Goal: Transaction & Acquisition: Purchase product/service

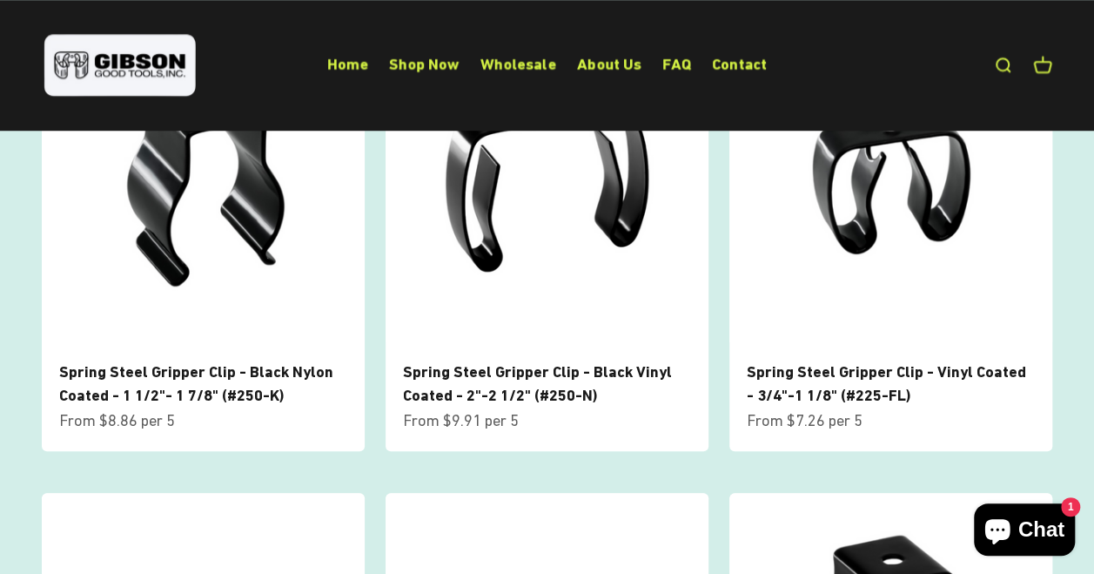
scroll to position [720, 0]
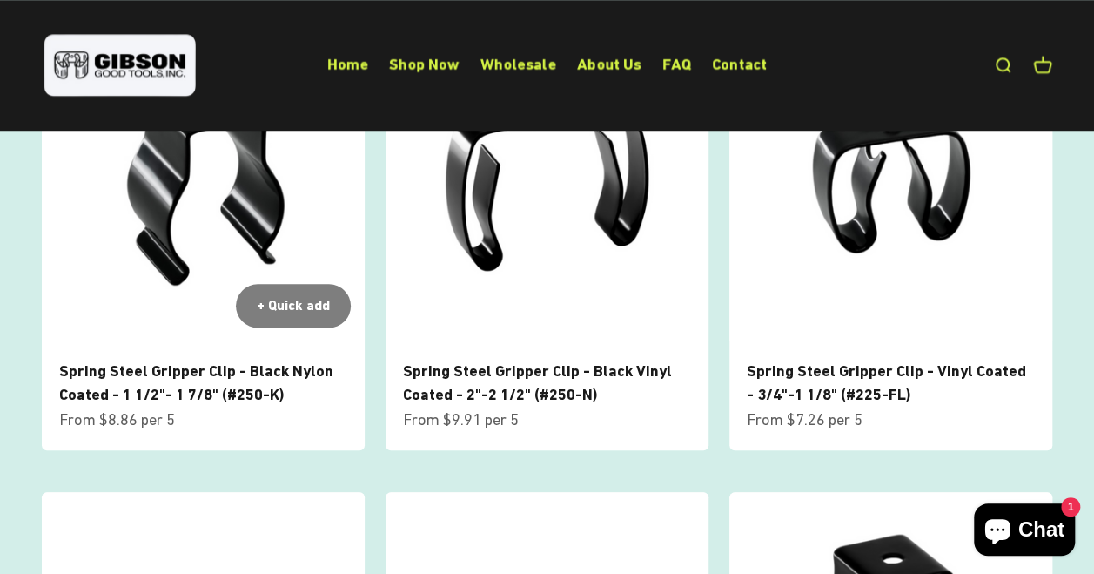
click at [232, 380] on span "Spring Steel Gripper Clip - Black Nylon Coated - 1 1/2"- 1 7/8" (#250-K)" at bounding box center [203, 382] width 288 height 47
click at [211, 373] on link "Spring Steel Gripper Clip - Black Nylon Coated - 1 1/2"- 1 7/8" (#250-K)" at bounding box center [196, 382] width 274 height 42
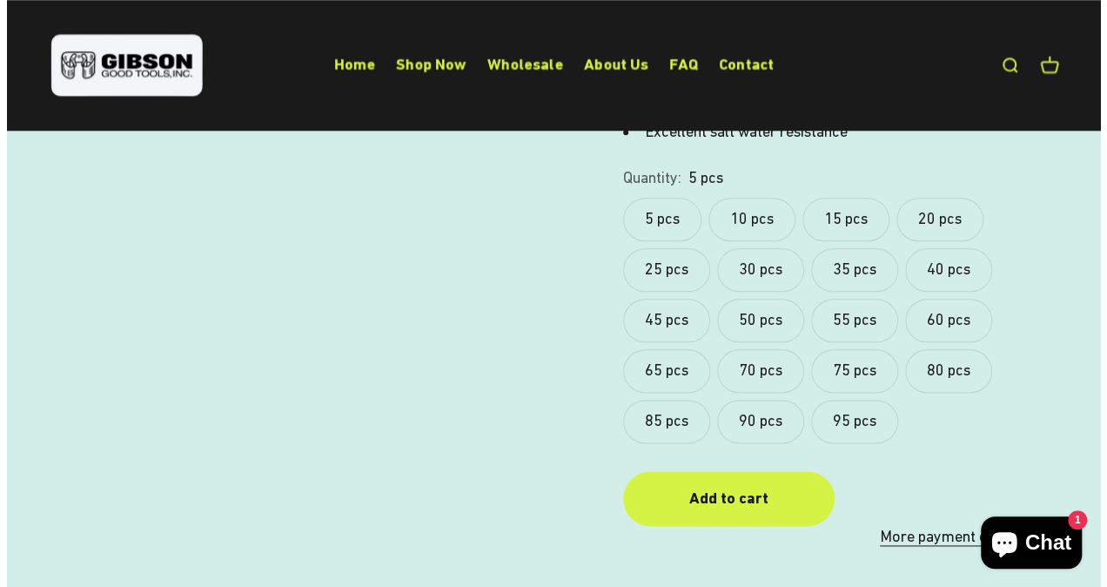
scroll to position [870, 0]
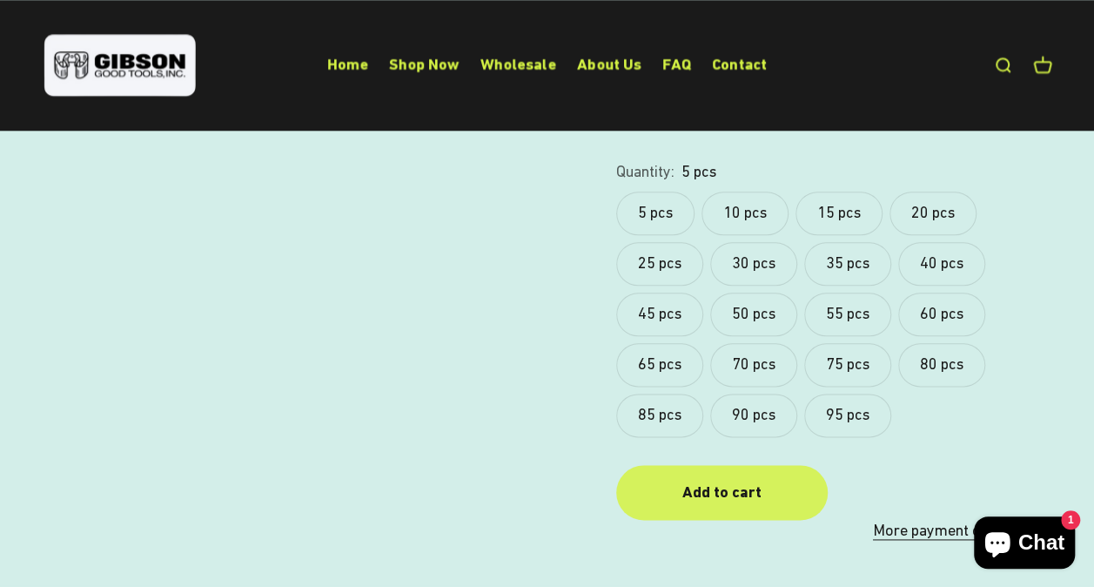
click at [739, 480] on div "Add to cart" at bounding box center [721, 492] width 141 height 25
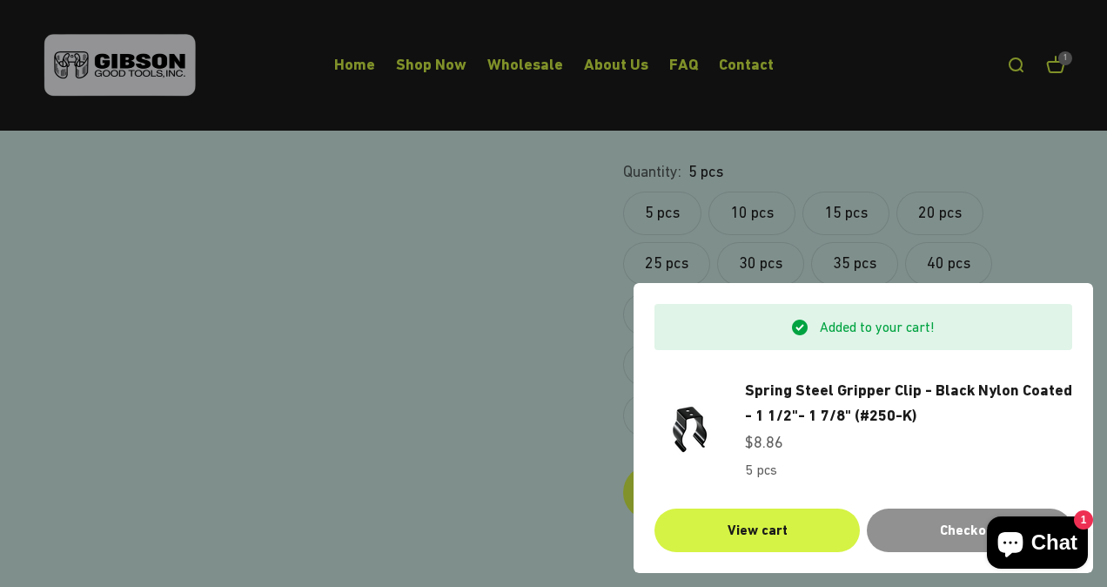
click at [934, 521] on div "Checkout" at bounding box center [970, 530] width 164 height 23
